Goal: Task Accomplishment & Management: Manage account settings

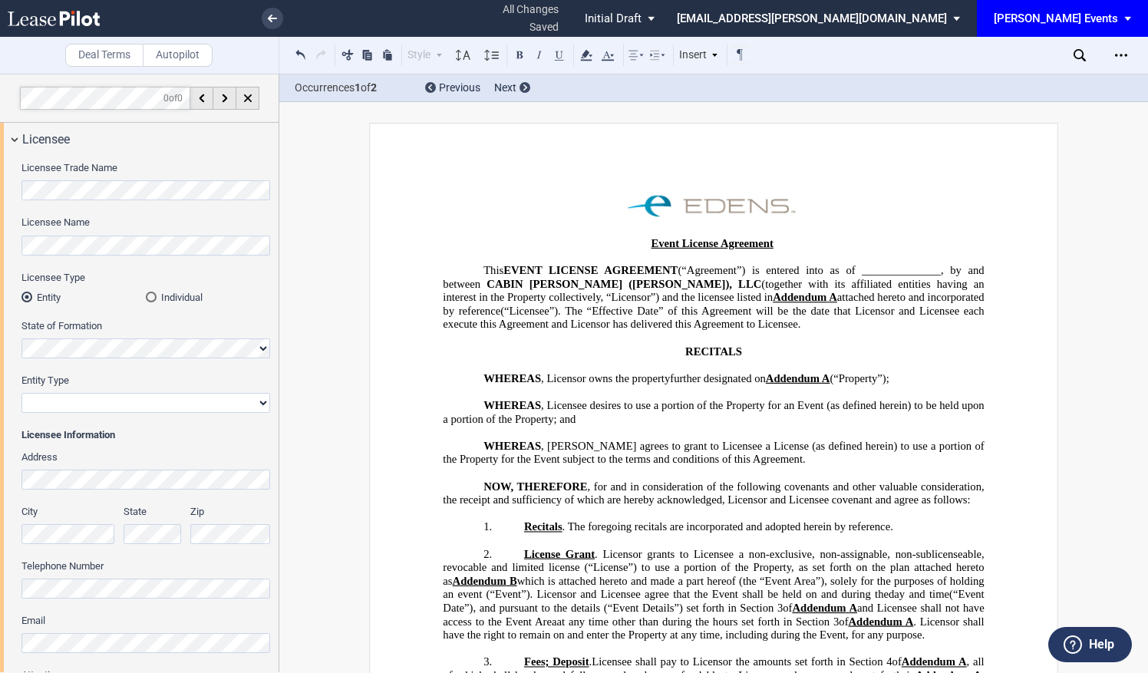
select select "10"
select select "45"
select select "12"
select select "pm"
select select "8"
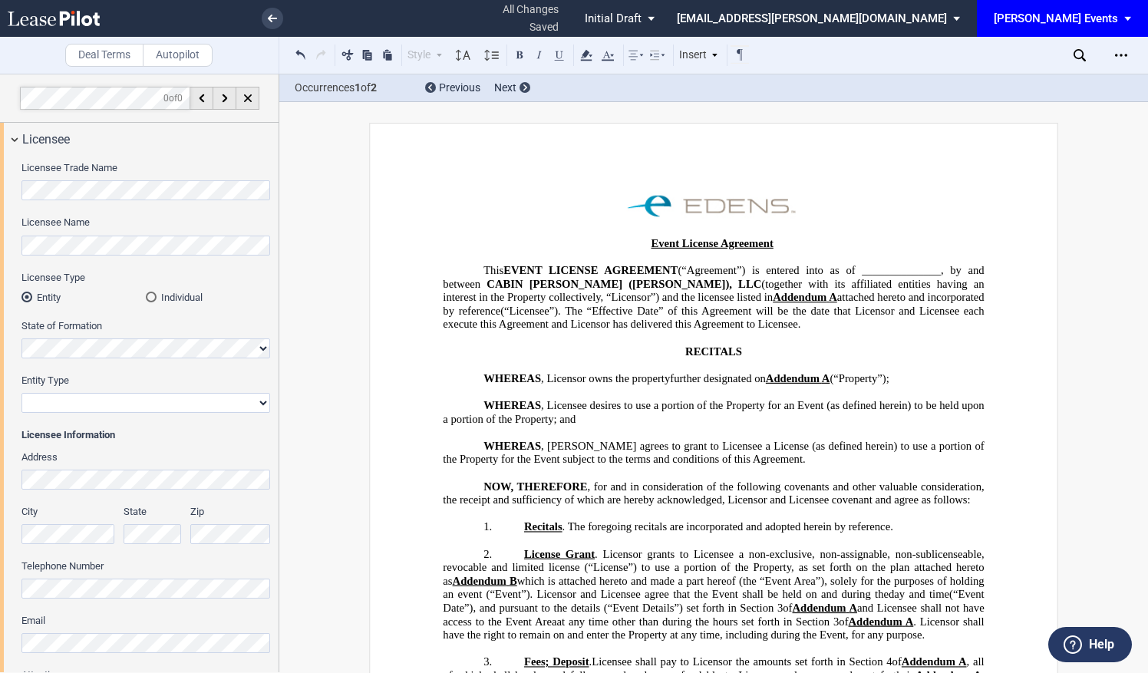
select select "2"
select select "30"
select select "pm"
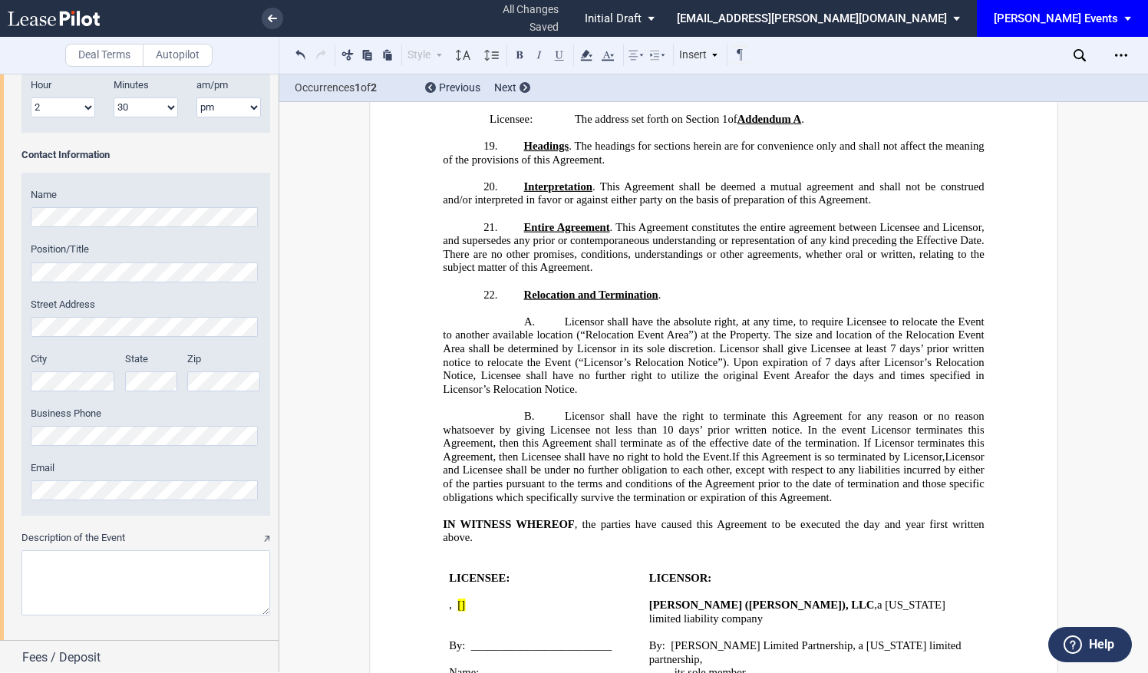
scroll to position [2116, 0]
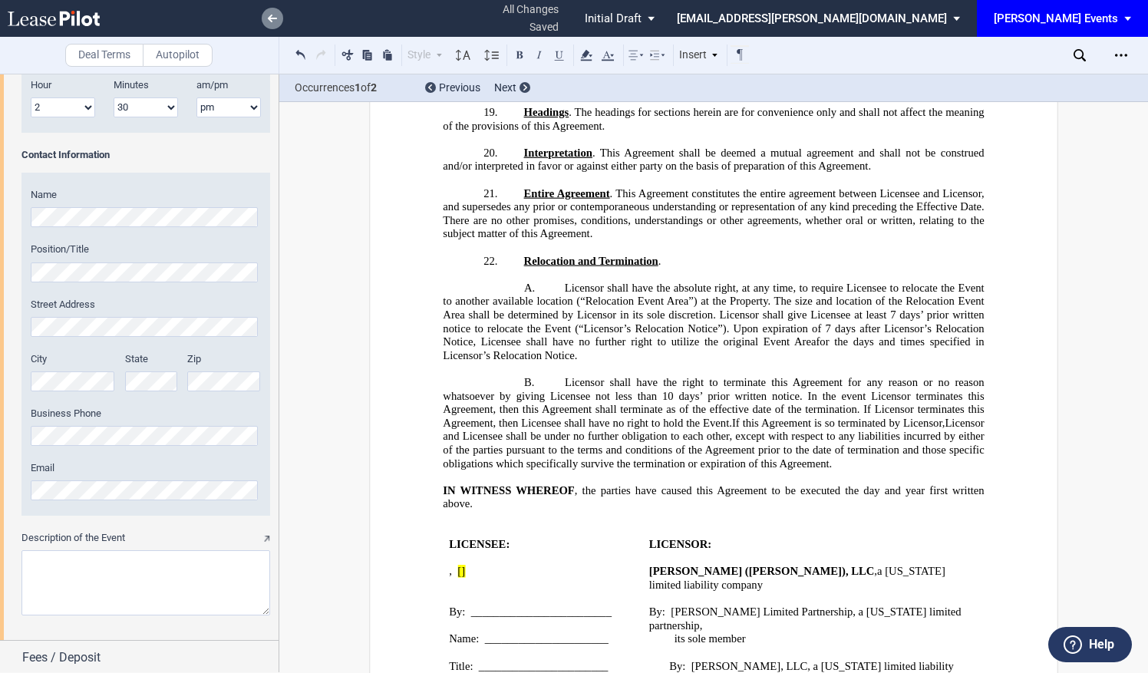
click at [269, 15] on icon at bounding box center [272, 19] width 9 height 8
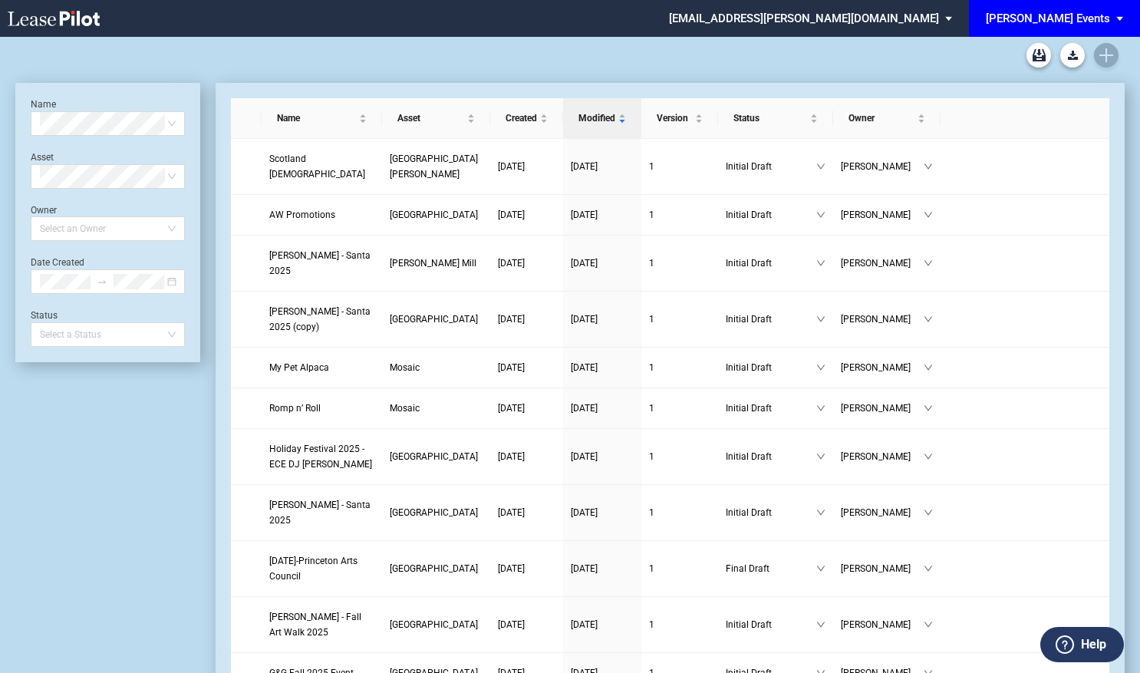
click at [1060, 25] on span "[PERSON_NAME] Events" at bounding box center [1048, 18] width 124 height 37
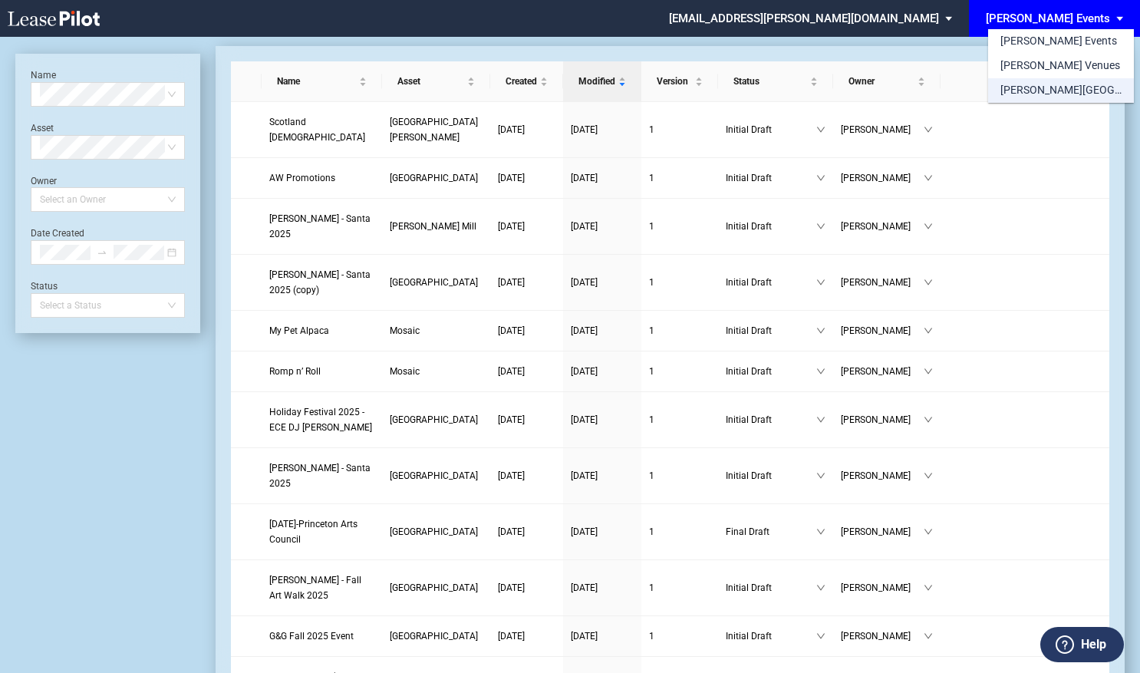
click at [1064, 91] on div "[PERSON_NAME][GEOGRAPHIC_DATA] Consents" at bounding box center [1060, 90] width 121 height 15
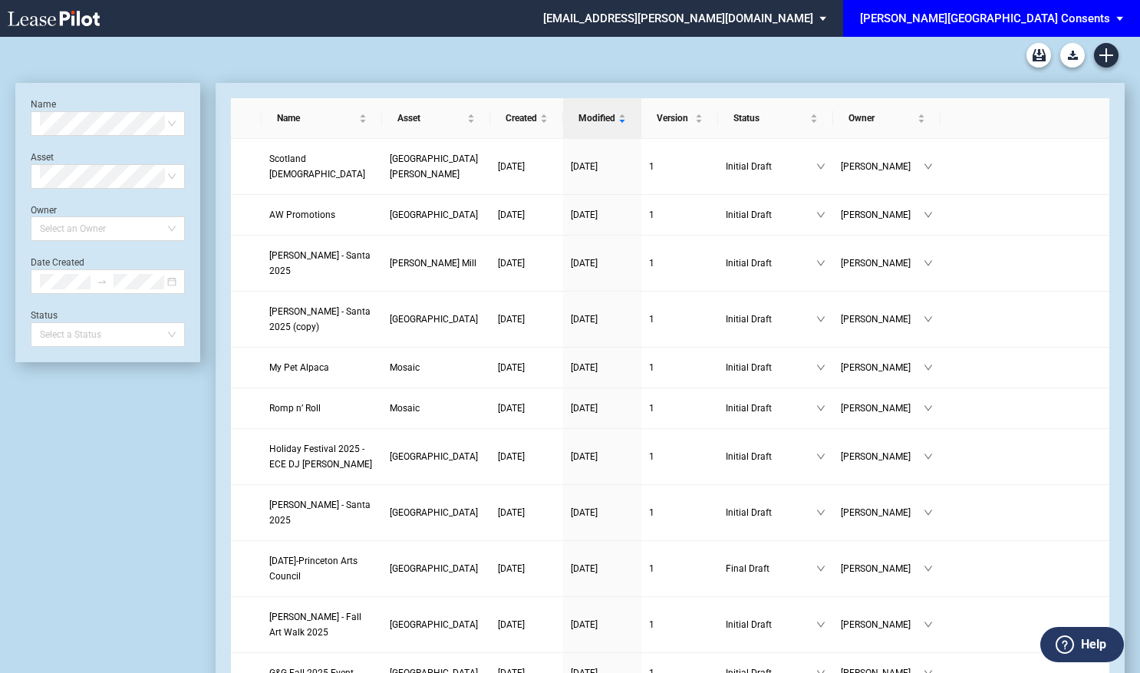
scroll to position [37, 0]
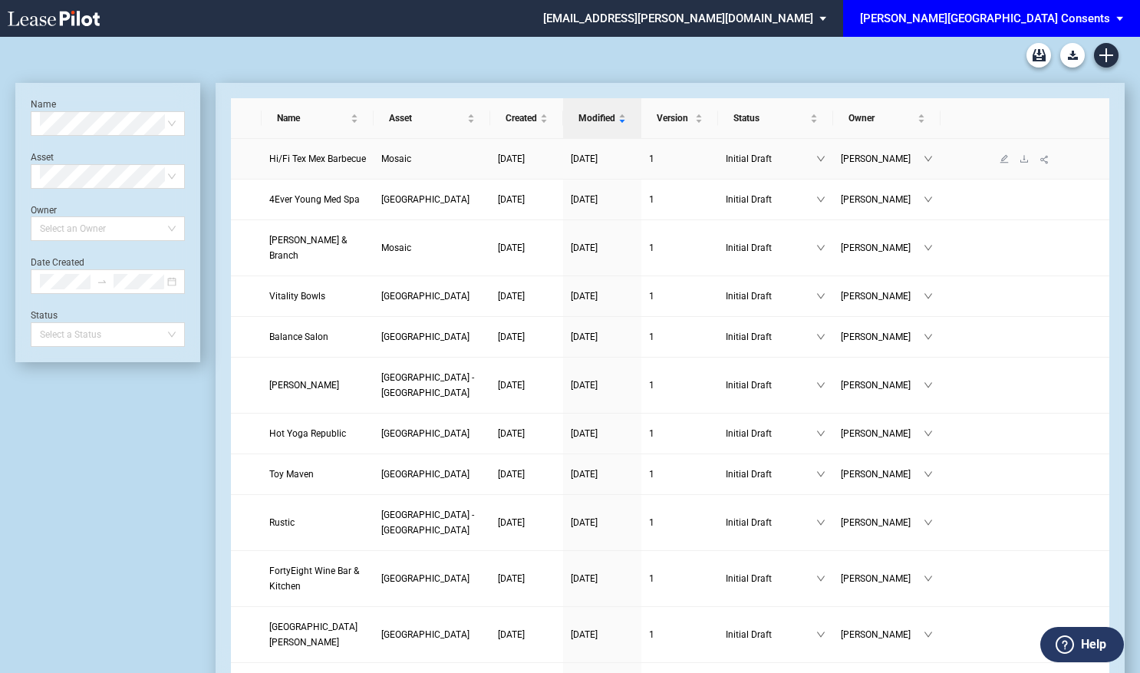
click at [288, 163] on span "Hi/Fi Tex Mex Barbecue" at bounding box center [317, 158] width 97 height 11
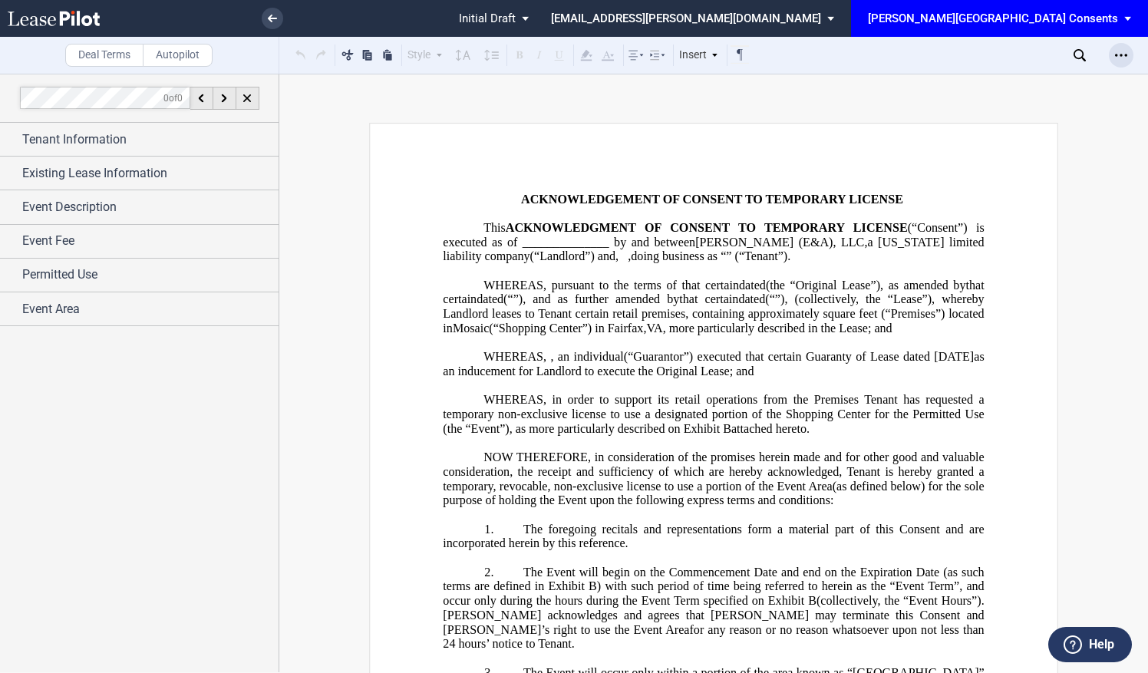
click at [1114, 52] on div "Open Lease options menu" at bounding box center [1120, 55] width 25 height 25
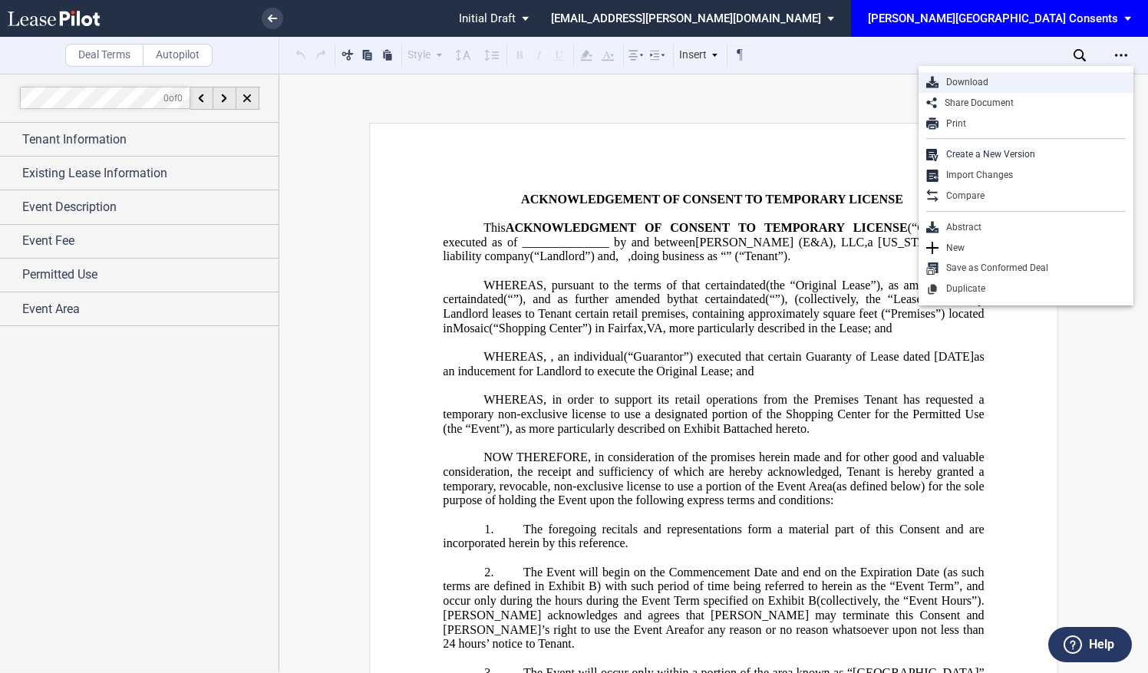
click at [954, 83] on div "Download" at bounding box center [1031, 82] width 187 height 13
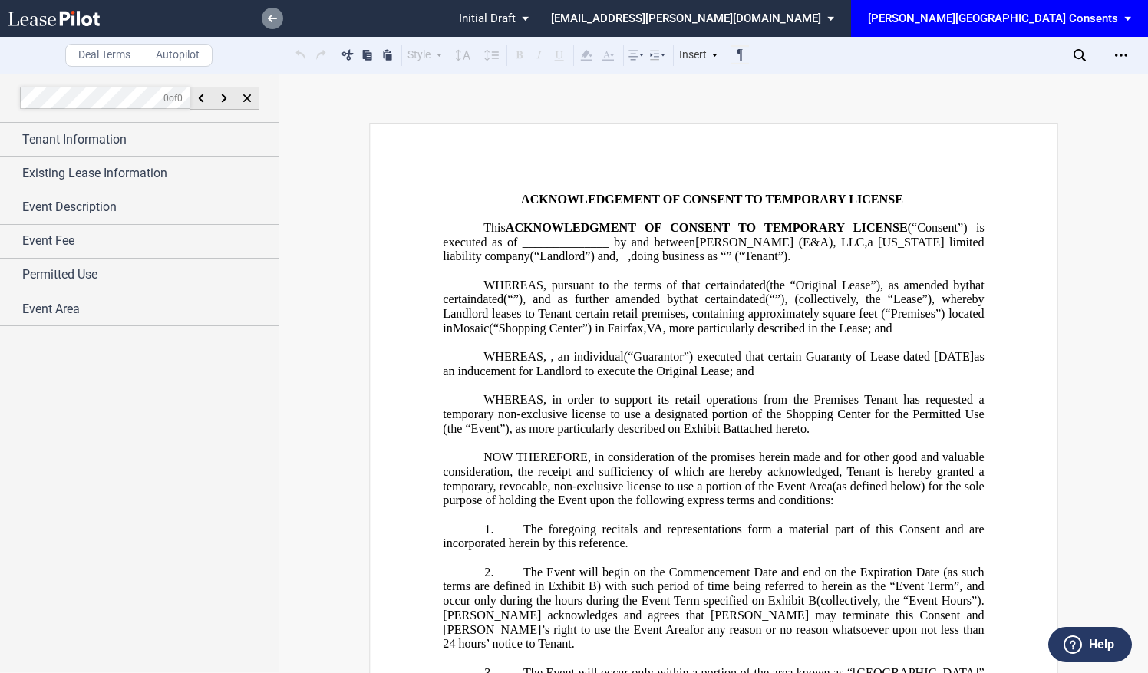
click at [278, 19] on link at bounding box center [272, 18] width 21 height 21
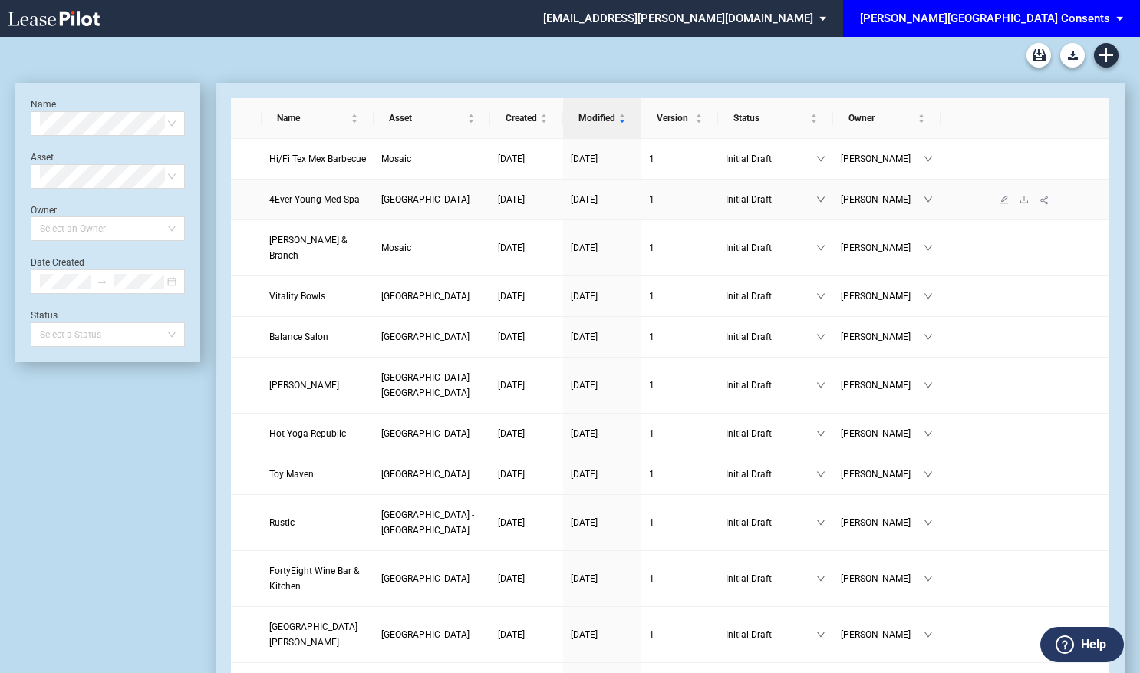
click at [327, 205] on span "4Ever Young Med Spa" at bounding box center [314, 199] width 91 height 11
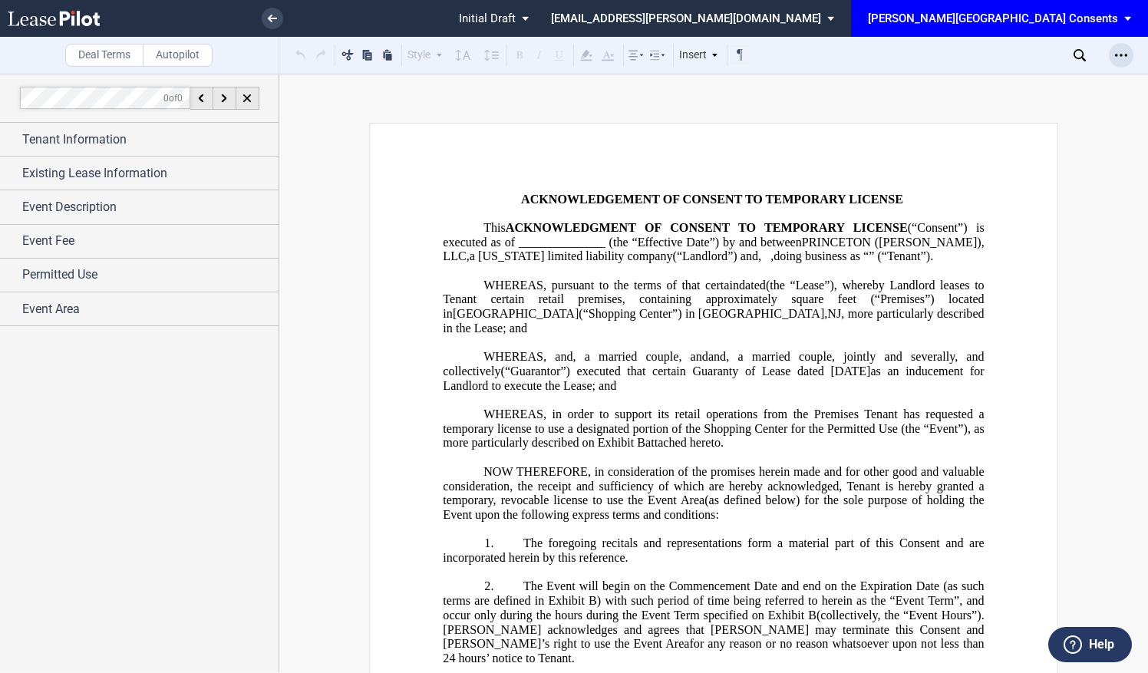
click at [1123, 61] on div "Open Lease options menu" at bounding box center [1120, 55] width 25 height 25
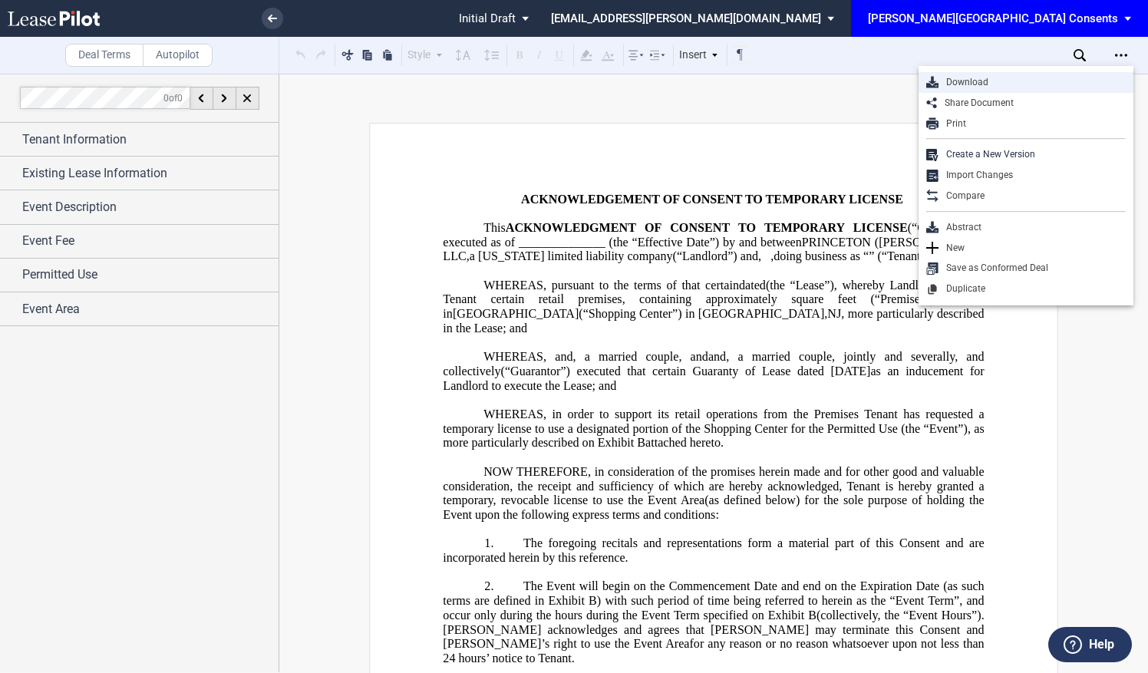
click at [963, 81] on div "Download" at bounding box center [1031, 82] width 187 height 13
